Goal: Go to known website: Access a specific website the user already knows

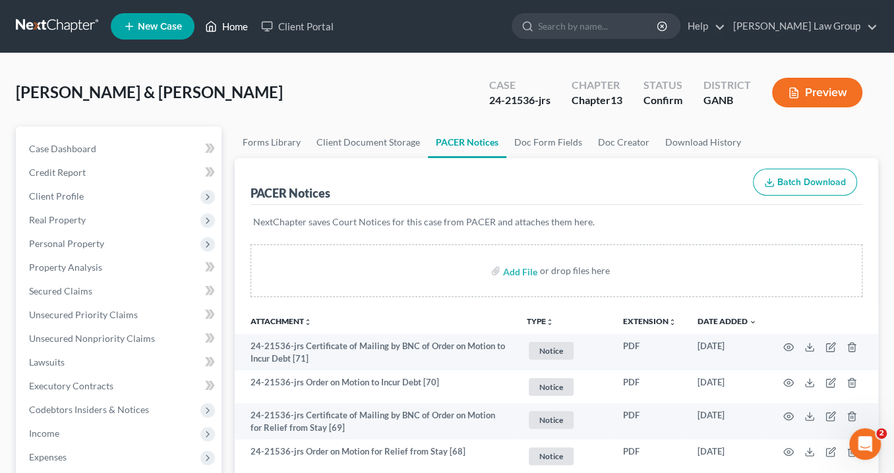
click at [234, 27] on link "Home" at bounding box center [226, 26] width 56 height 24
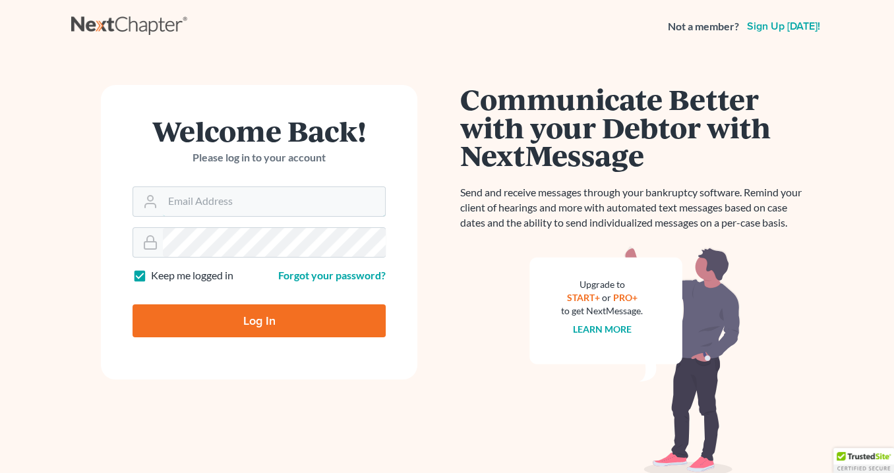
type input "[EMAIL_ADDRESS][DOMAIN_NAME]"
